Goal: Transaction & Acquisition: Book appointment/travel/reservation

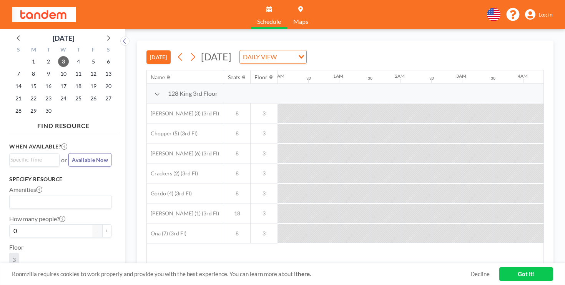
scroll to position [0, 750]
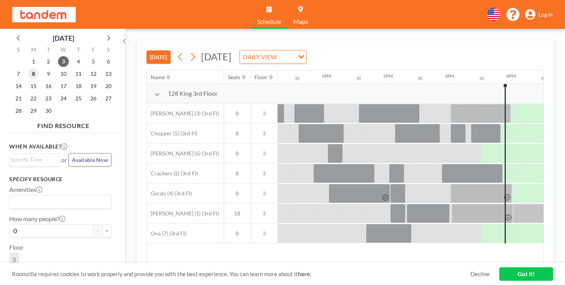
click at [28, 68] on span "8" at bounding box center [33, 73] width 11 height 11
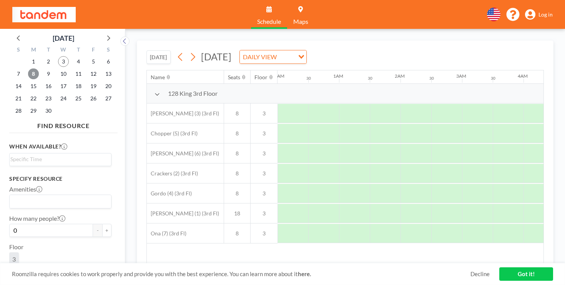
scroll to position [0, 375]
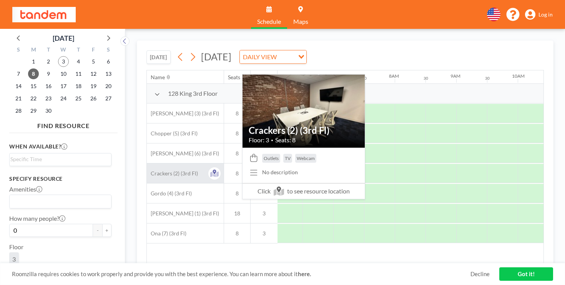
click at [155, 170] on span "Crackers (2) (3rd Fl)" at bounding box center [172, 173] width 51 height 7
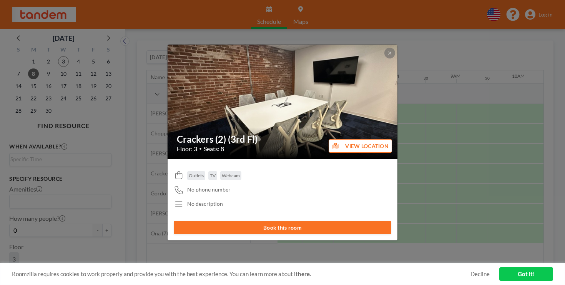
click at [245, 221] on button "Book this room" at bounding box center [283, 227] width 218 height 13
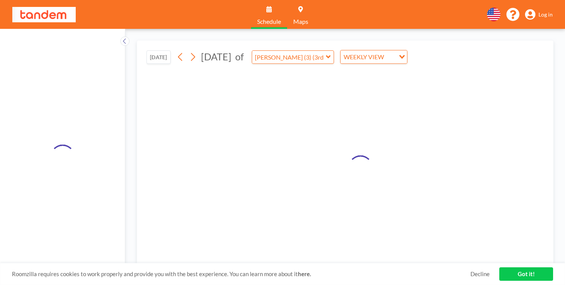
type input "Crackers (2) (3rd Fl)"
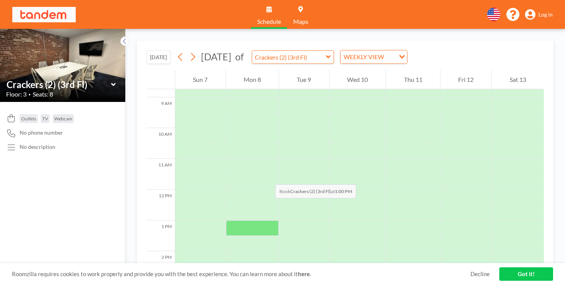
scroll to position [268, 0]
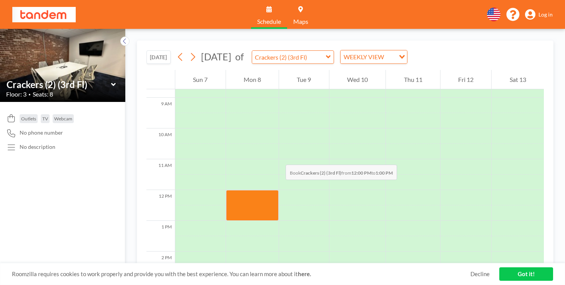
drag, startPoint x: 225, startPoint y: 111, endPoint x: 225, endPoint y: 126, distance: 15.4
click at [226, 190] on div at bounding box center [252, 205] width 53 height 31
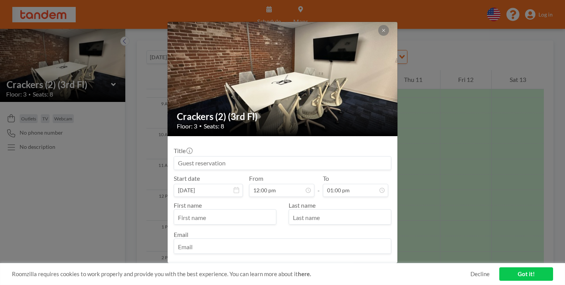
click at [230, 157] on input at bounding box center [282, 163] width 217 height 13
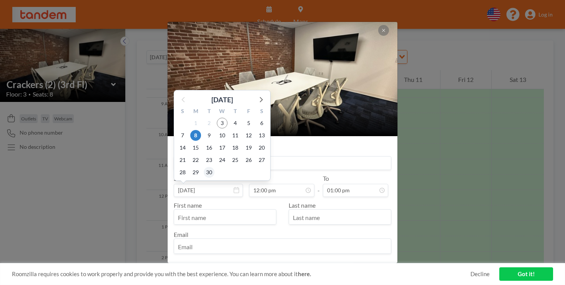
type input "[PERSON_NAME]"
click at [215, 167] on span "30" at bounding box center [209, 172] width 11 height 11
type input "[DATE]"
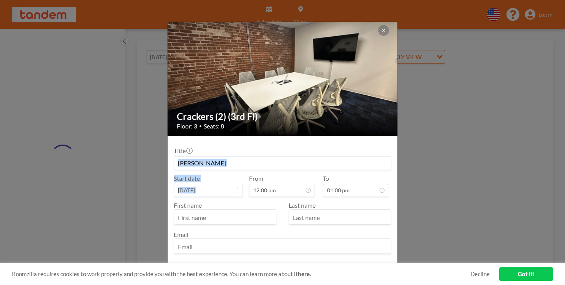
drag, startPoint x: 233, startPoint y: 147, endPoint x: 282, endPoint y: 144, distance: 49.0
click at [282, 144] on div "Title [PERSON_NAME] Start date [DATE] From 12:00 pm - To 01:00 pm First name La…" at bounding box center [283, 199] width 218 height 115
click at [282, 157] on input "[PERSON_NAME]" at bounding box center [282, 163] width 217 height 13
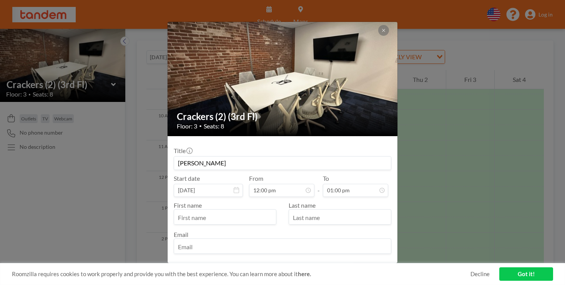
scroll to position [288, 0]
drag, startPoint x: 248, startPoint y: 148, endPoint x: 163, endPoint y: 144, distance: 84.3
click at [163, 144] on div "Crackers (2) (3rd Fl) Floor: 3 • Seats: 8 Title [PERSON_NAME] Start date [DATE]…" at bounding box center [282, 142] width 565 height 285
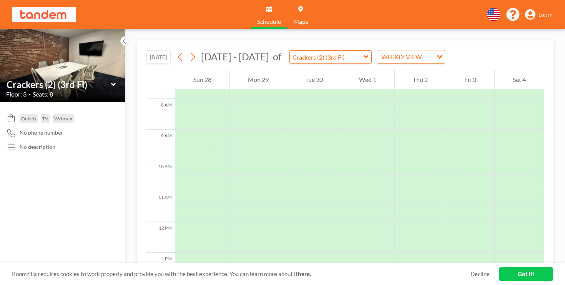
scroll to position [73, 0]
click at [177, 51] on icon at bounding box center [180, 57] width 7 height 12
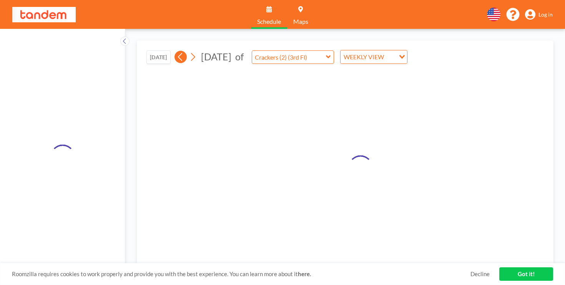
click at [177, 51] on icon at bounding box center [180, 57] width 7 height 12
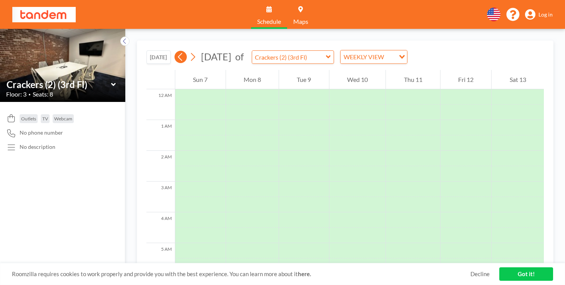
scroll to position [188, 0]
click at [177, 51] on icon at bounding box center [180, 57] width 7 height 12
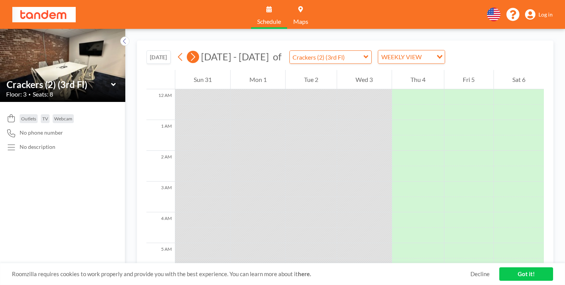
scroll to position [375, 0]
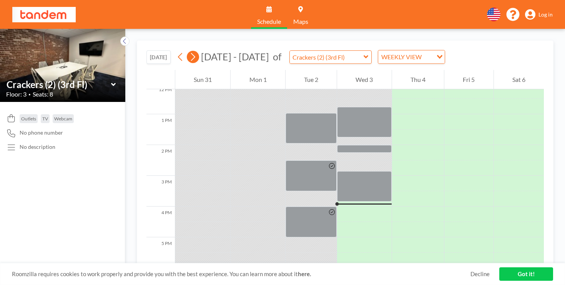
click at [189, 51] on icon at bounding box center [192, 57] width 7 height 12
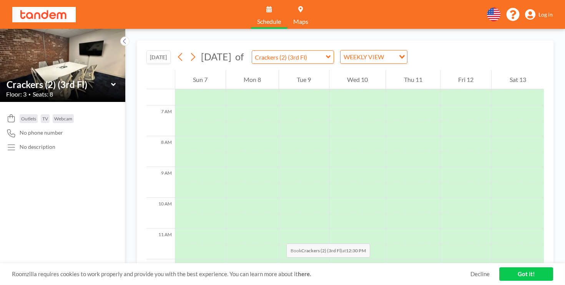
scroll to position [200, 0]
drag, startPoint x: 236, startPoint y: 180, endPoint x: 236, endPoint y: 190, distance: 10.0
click at [236, 258] on div at bounding box center [252, 273] width 53 height 31
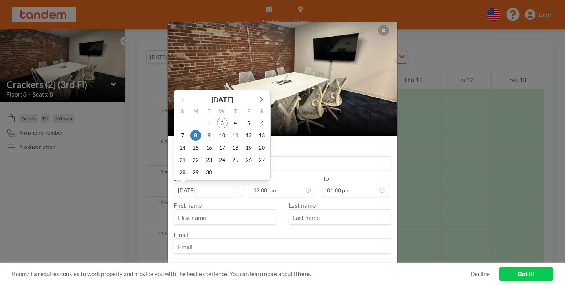
click at [216, 166] on div "30" at bounding box center [209, 172] width 13 height 12
click at [330, 157] on input at bounding box center [282, 163] width 217 height 13
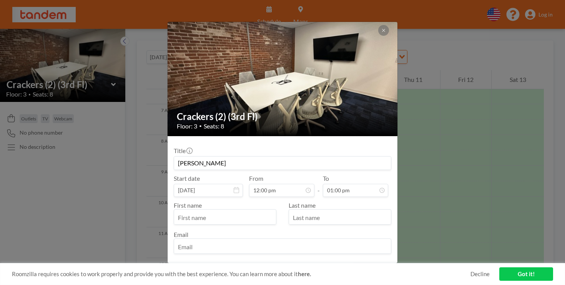
type input "[PERSON_NAME]"
type input "r"
type input "Ramy"
type input "Adeeb"
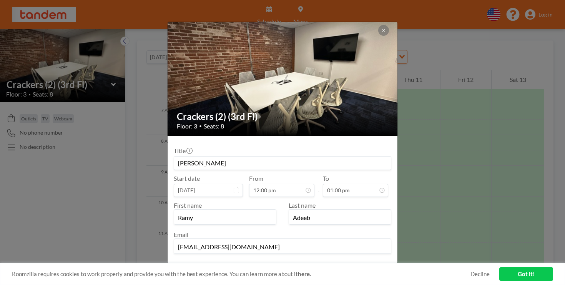
type input "[EMAIL_ADDRESS][DOMAIN_NAME]"
click at [354, 263] on button "BOOK NOW" at bounding box center [372, 269] width 39 height 13
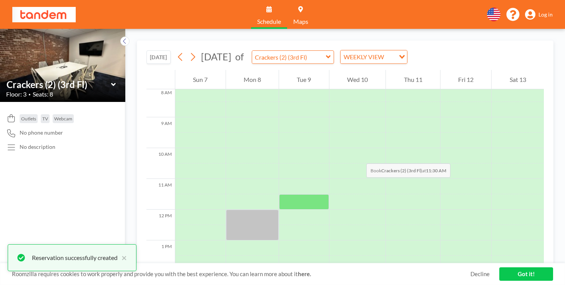
scroll to position [258, 0]
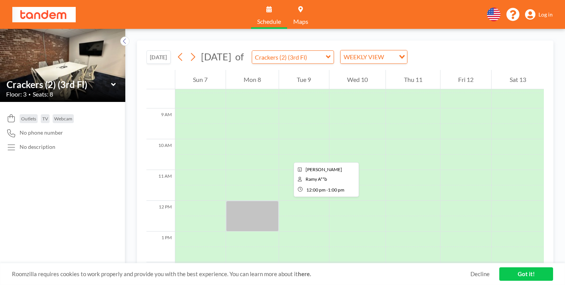
click at [231, 201] on div at bounding box center [252, 216] width 53 height 31
